Goal: Task Accomplishment & Management: Complete application form

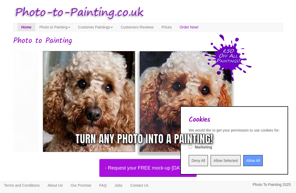
click at [191, 159] on input "Deny All" at bounding box center [198, 160] width 19 height 11
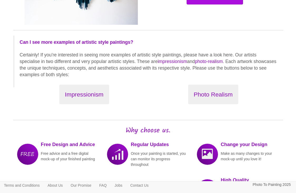
scroll to position [566, 0]
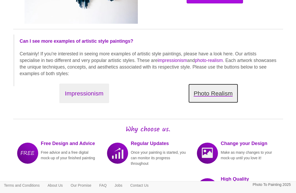
click at [222, 94] on button "Photo Realism" at bounding box center [213, 93] width 50 height 20
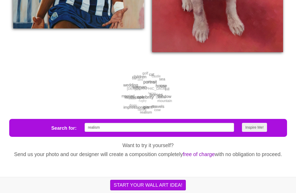
scroll to position [909, 0]
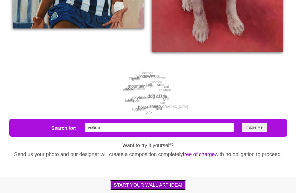
click at [162, 186] on button "START YOUR WALL ART IDEA!" at bounding box center [147, 185] width 75 height 11
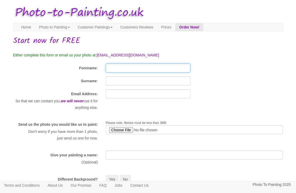
click at [111, 68] on input "Forename" at bounding box center [148, 67] width 85 height 9
type input "hazel"
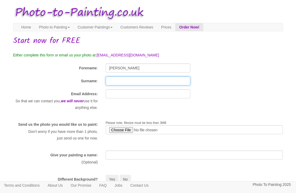
click at [107, 83] on input "Surname" at bounding box center [148, 80] width 85 height 9
type input "brown"
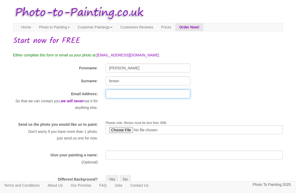
click at [112, 95] on input "text" at bounding box center [148, 93] width 85 height 9
type input "brownchip1@aol.com"
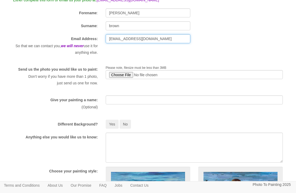
scroll to position [56, 0]
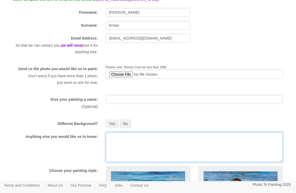
click at [131, 146] on textarea at bounding box center [194, 147] width 177 height 30
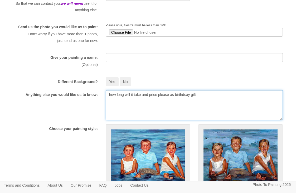
scroll to position [0, 0]
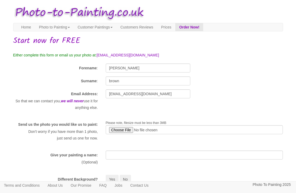
type textarea "how long will it take and price please as birthdsay gift"
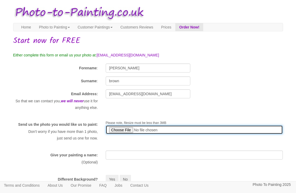
click at [123, 130] on input "file" at bounding box center [194, 129] width 177 height 9
type input "C:\fakepath\IMG_5414.jpeg"
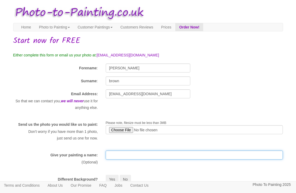
click at [174, 159] on input "text" at bounding box center [194, 154] width 177 height 9
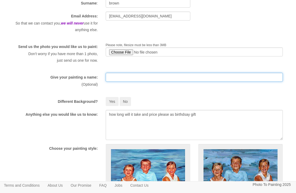
scroll to position [79, 0]
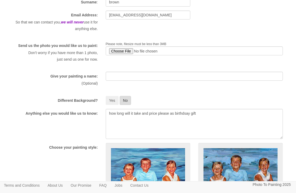
click at [129, 105] on button "No" at bounding box center [126, 100] width 12 height 9
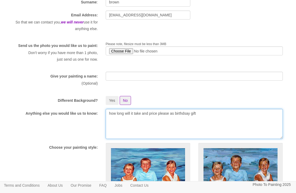
click at [220, 120] on textarea "how long will it take and price please as birthdsay gift" at bounding box center [194, 124] width 177 height 30
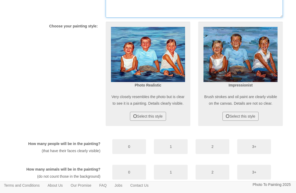
scroll to position [200, 0]
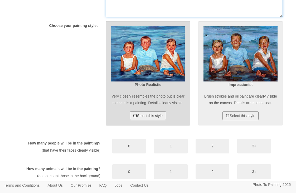
type textarea "how long will it take and price please as birthdsay gift Also i would like it a…"
click at [149, 120] on button "Select this style" at bounding box center [148, 115] width 36 height 9
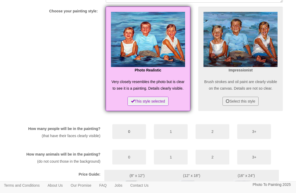
scroll to position [216, 0]
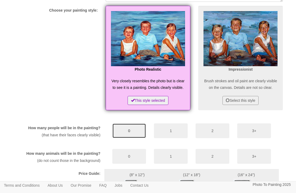
click at [129, 138] on button "0" at bounding box center [129, 130] width 34 height 15
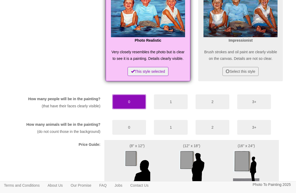
scroll to position [247, 0]
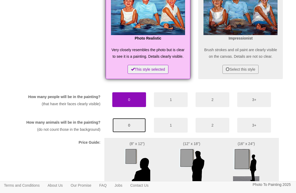
click at [129, 132] on button "0" at bounding box center [129, 125] width 34 height 15
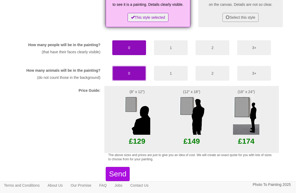
scroll to position [300, 0]
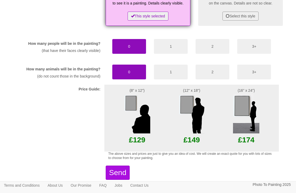
click at [246, 129] on img at bounding box center [246, 113] width 26 height 39
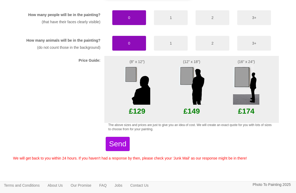
scroll to position [351, 0]
click at [130, 142] on button "Send" at bounding box center [118, 144] width 24 height 14
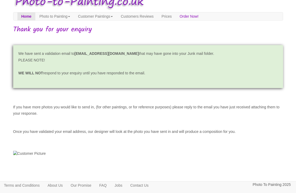
scroll to position [52, 0]
click at [46, 151] on img at bounding box center [29, 153] width 33 height 5
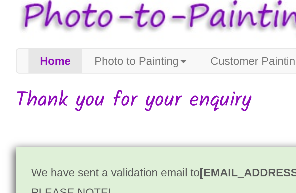
scroll to position [0, 0]
